Goal: Communication & Community: Connect with others

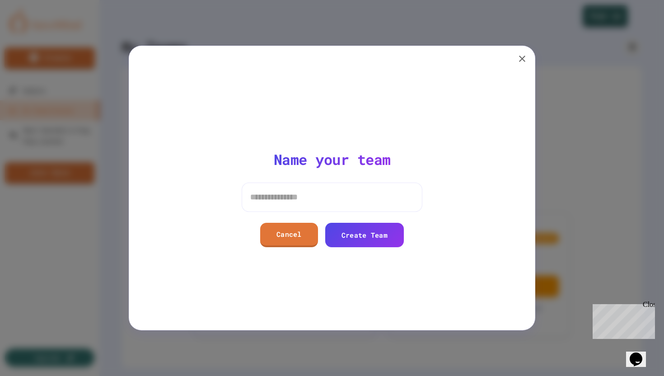
click at [514, 63] on button "button" at bounding box center [522, 59] width 18 height 18
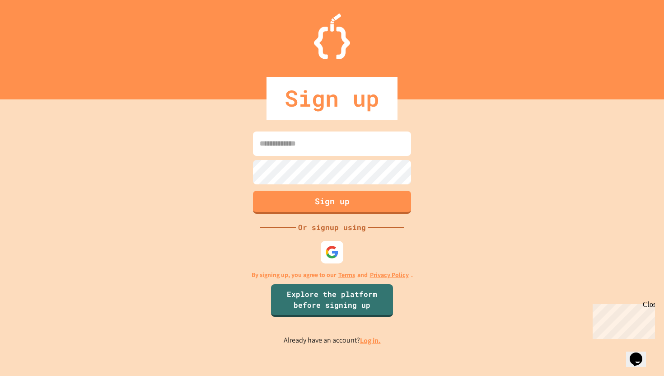
click at [350, 145] on input at bounding box center [332, 143] width 158 height 24
click at [325, 258] on img at bounding box center [332, 252] width 15 height 15
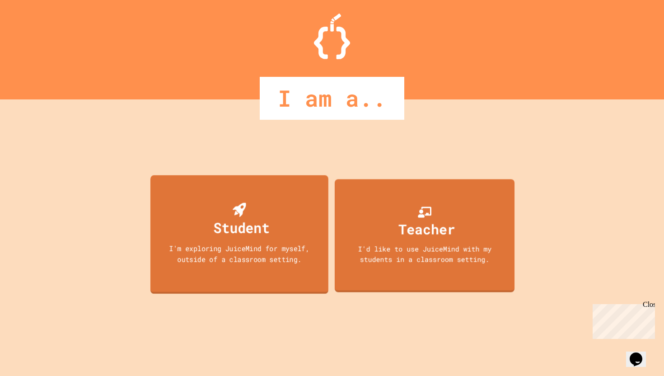
click at [254, 234] on div "Student" at bounding box center [242, 227] width 56 height 21
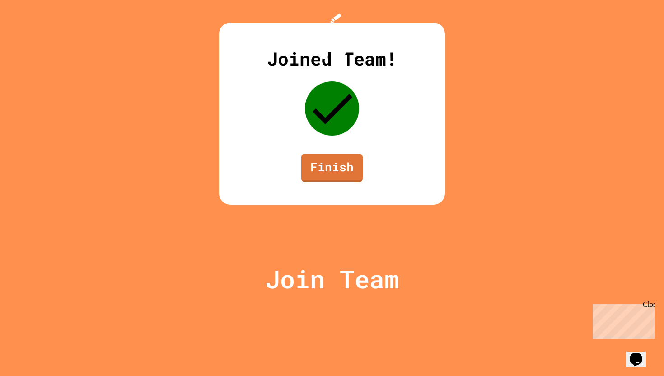
click at [303, 205] on div "Joined Team! Finish" at bounding box center [332, 114] width 226 height 182
click at [312, 182] on link "Finish" at bounding box center [332, 167] width 62 height 30
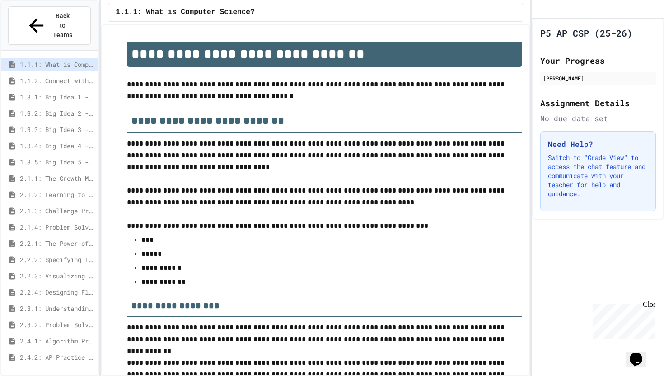
scroll to position [1171, 0]
